Goal: Task Accomplishment & Management: Use online tool/utility

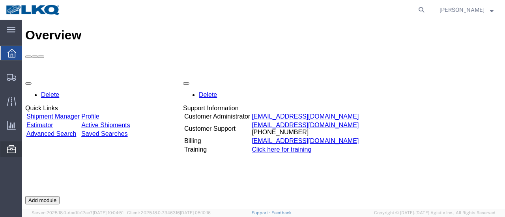
click at [0, 0] on span "Location Appointment" at bounding box center [0, 0] width 0 height 0
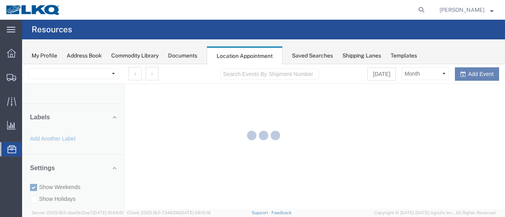
select select "28712"
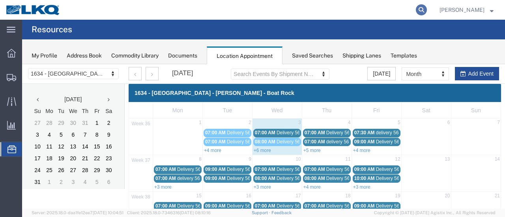
click at [427, 8] on icon at bounding box center [421, 9] width 11 height 11
click at [313, 12] on input "search" at bounding box center [296, 9] width 240 height 19
type input "56342154"
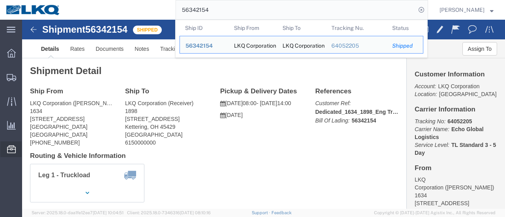
click at [0, 0] on span "Location Appointment" at bounding box center [0, 0] width 0 height 0
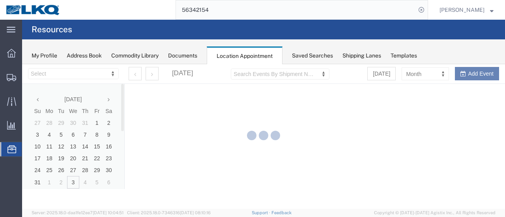
select select "28712"
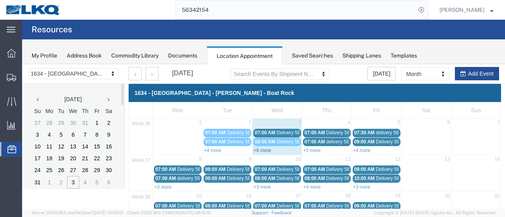
click at [259, 150] on link "+6 more" at bounding box center [262, 151] width 17 height 6
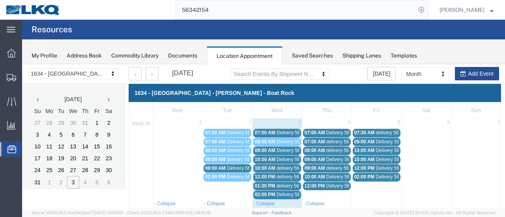
click at [287, 133] on span "Delivery 56329164" at bounding box center [296, 133] width 39 height 6
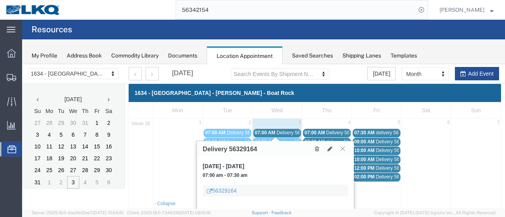
click at [342, 146] on icon at bounding box center [343, 148] width 4 height 5
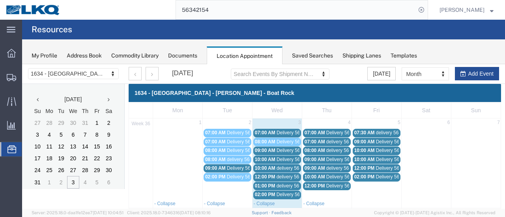
click at [267, 150] on span "09:00 AM" at bounding box center [265, 151] width 21 height 6
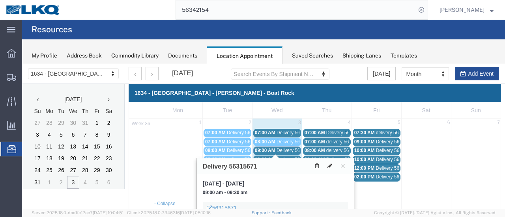
click at [329, 164] on icon at bounding box center [330, 166] width 5 height 6
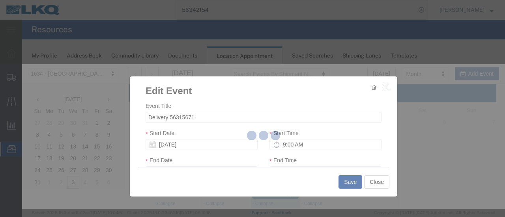
select select
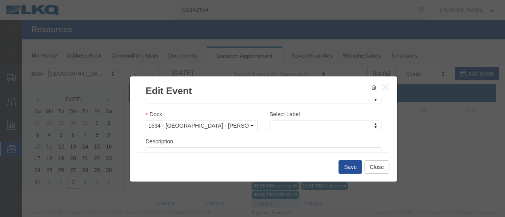
scroll to position [118, 0]
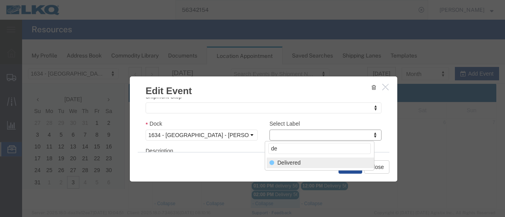
type input "de"
select select "40"
click at [352, 167] on button "Save" at bounding box center [351, 167] width 24 height 13
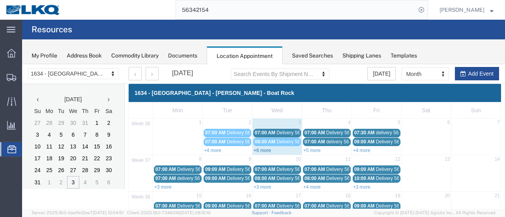
click at [260, 150] on link "+6 more" at bounding box center [262, 151] width 17 height 6
